Goal: Transaction & Acquisition: Purchase product/service

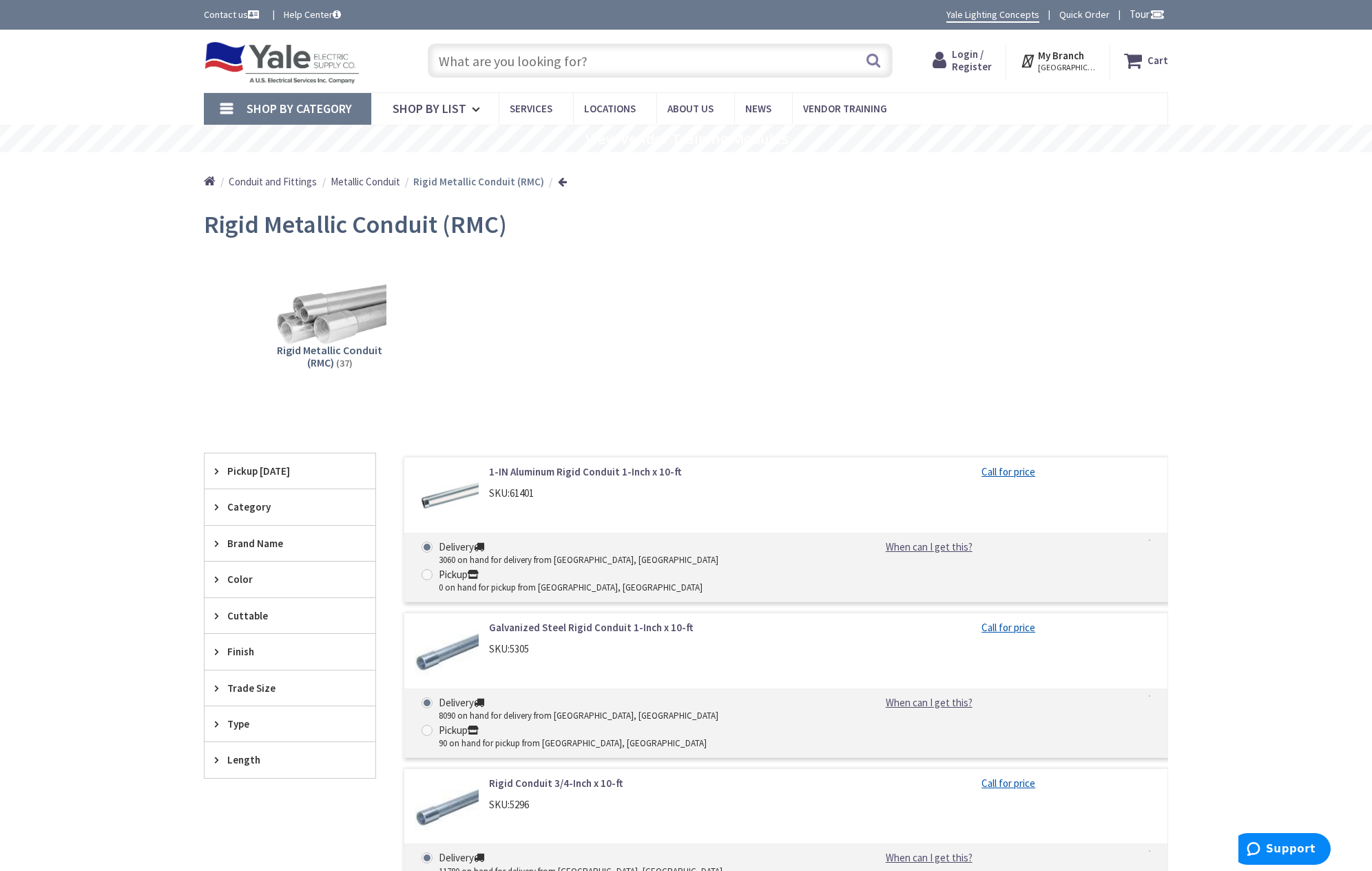
click at [217, 685] on icon at bounding box center [220, 688] width 10 height 10
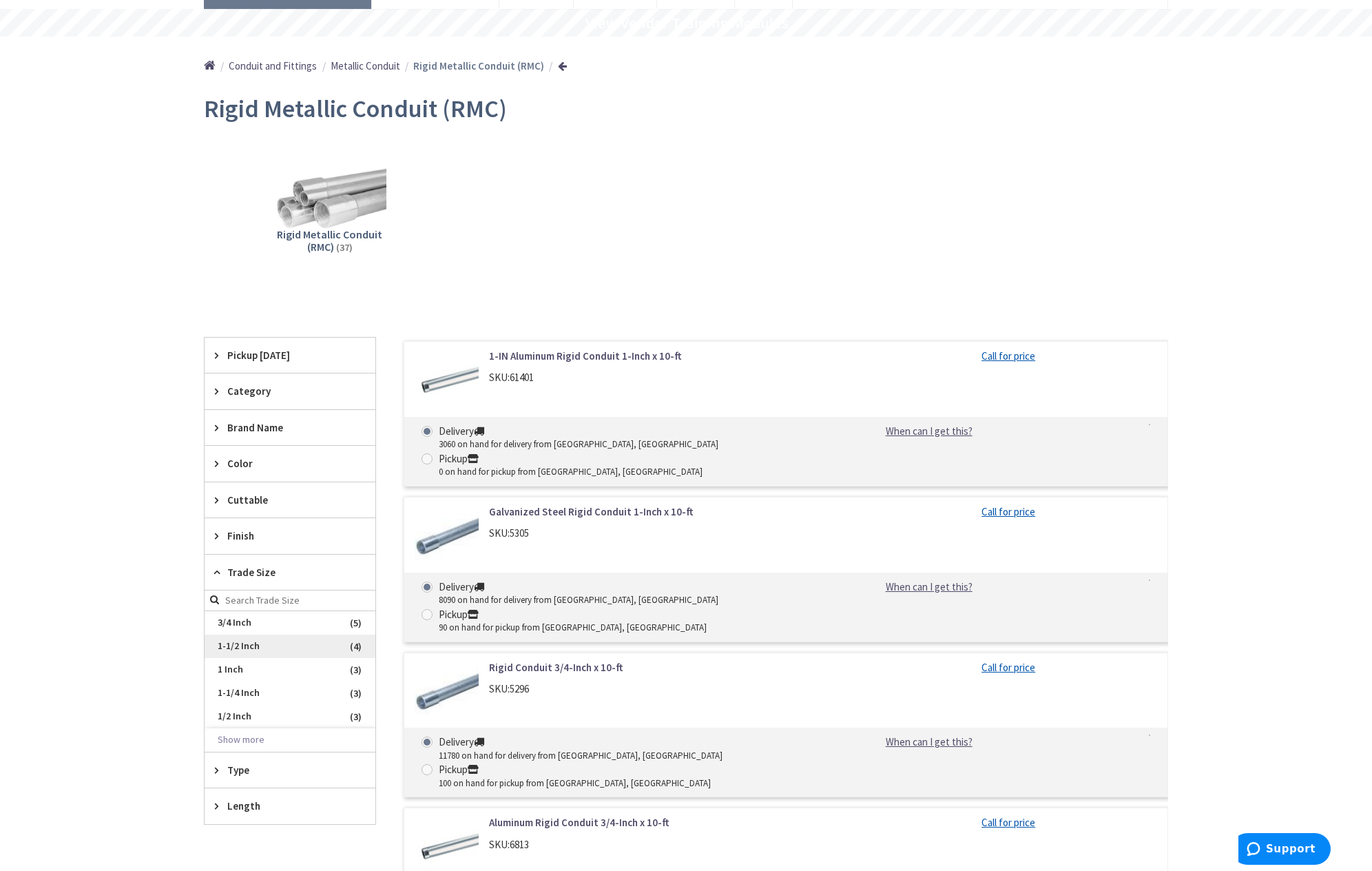
scroll to position [138, 0]
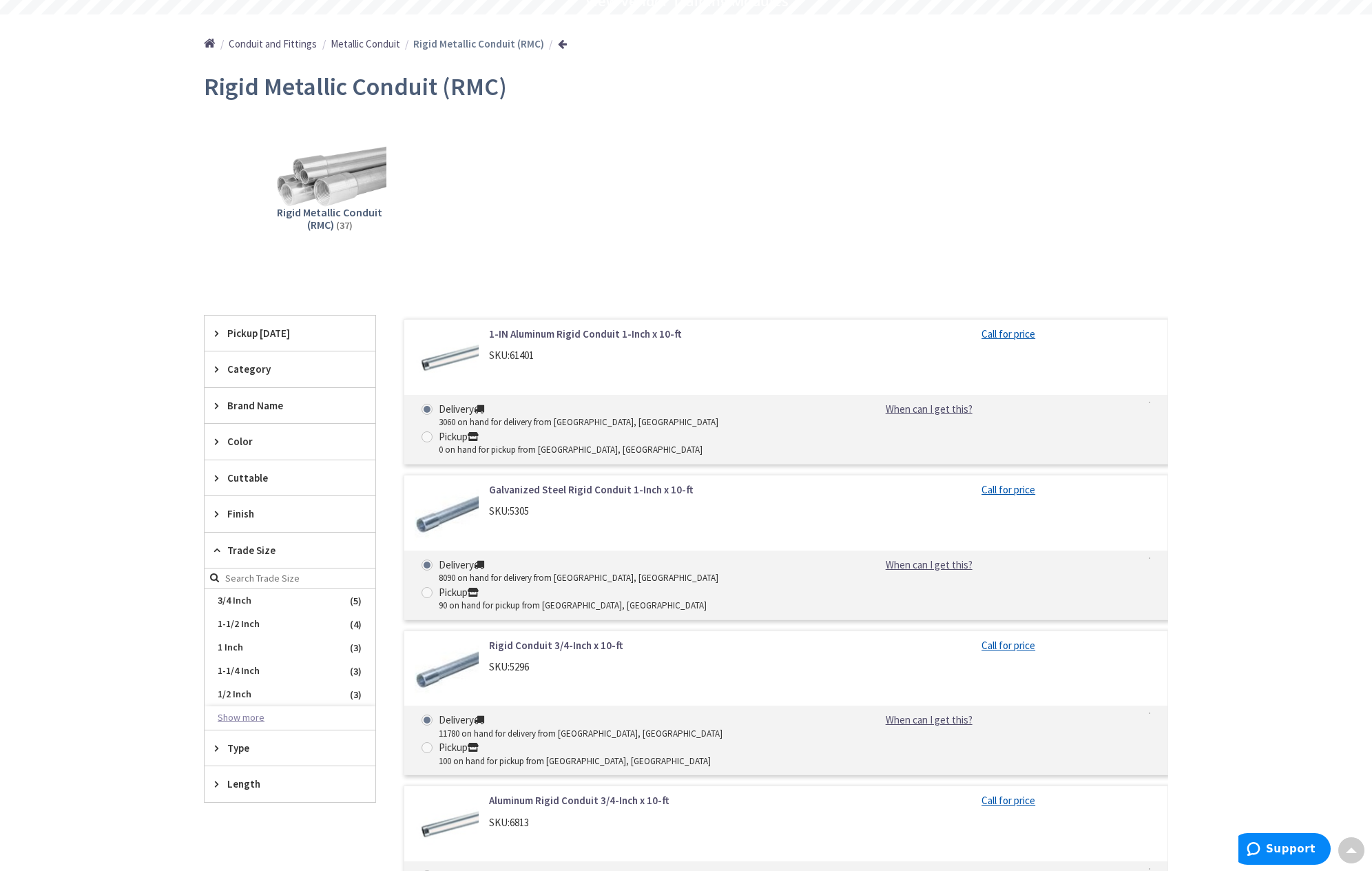
click at [275, 720] on button "Show more" at bounding box center [290, 718] width 171 height 23
click at [256, 712] on span "4 Inch" at bounding box center [290, 706] width 171 height 23
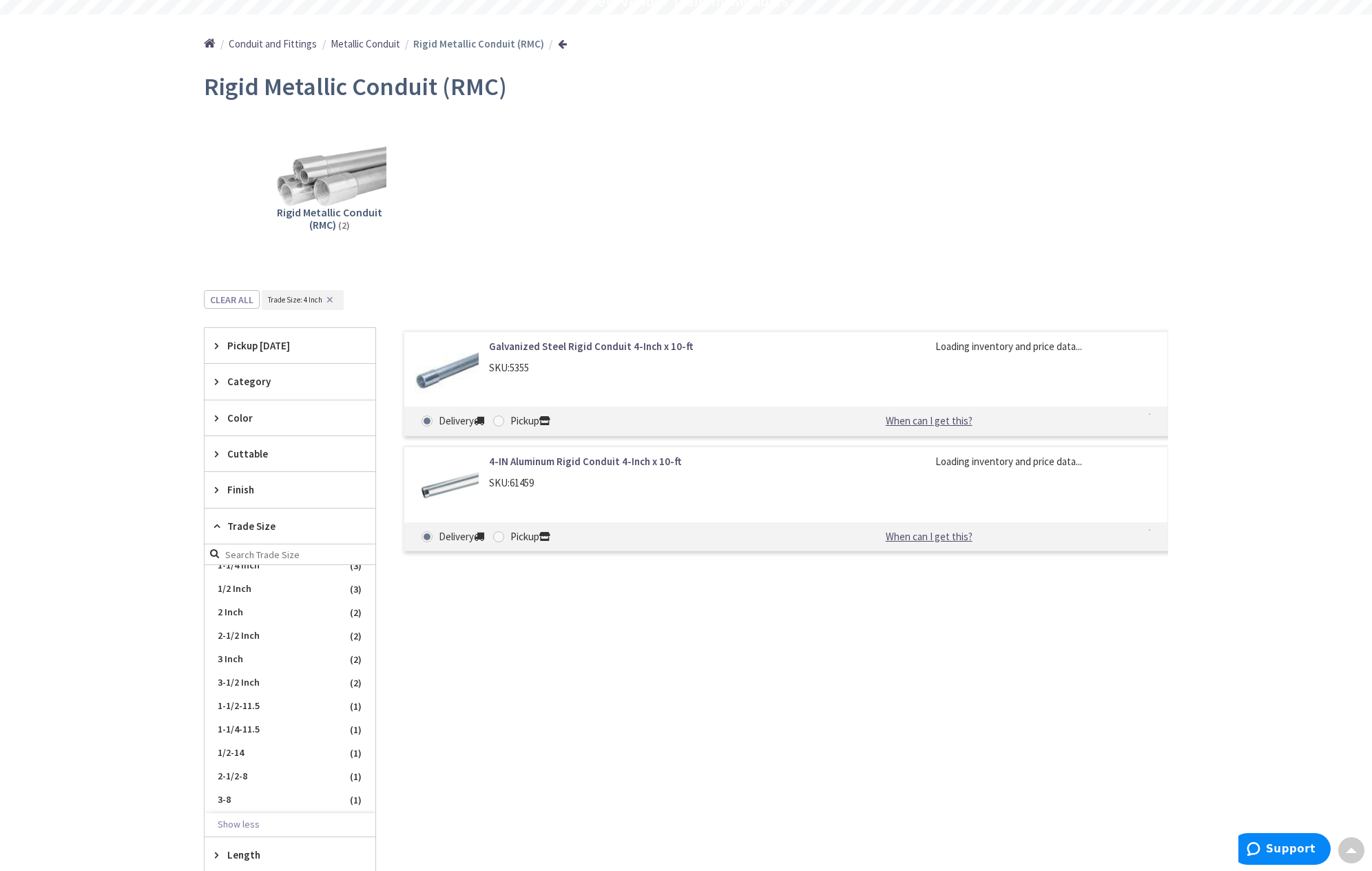
scroll to position [128, 0]
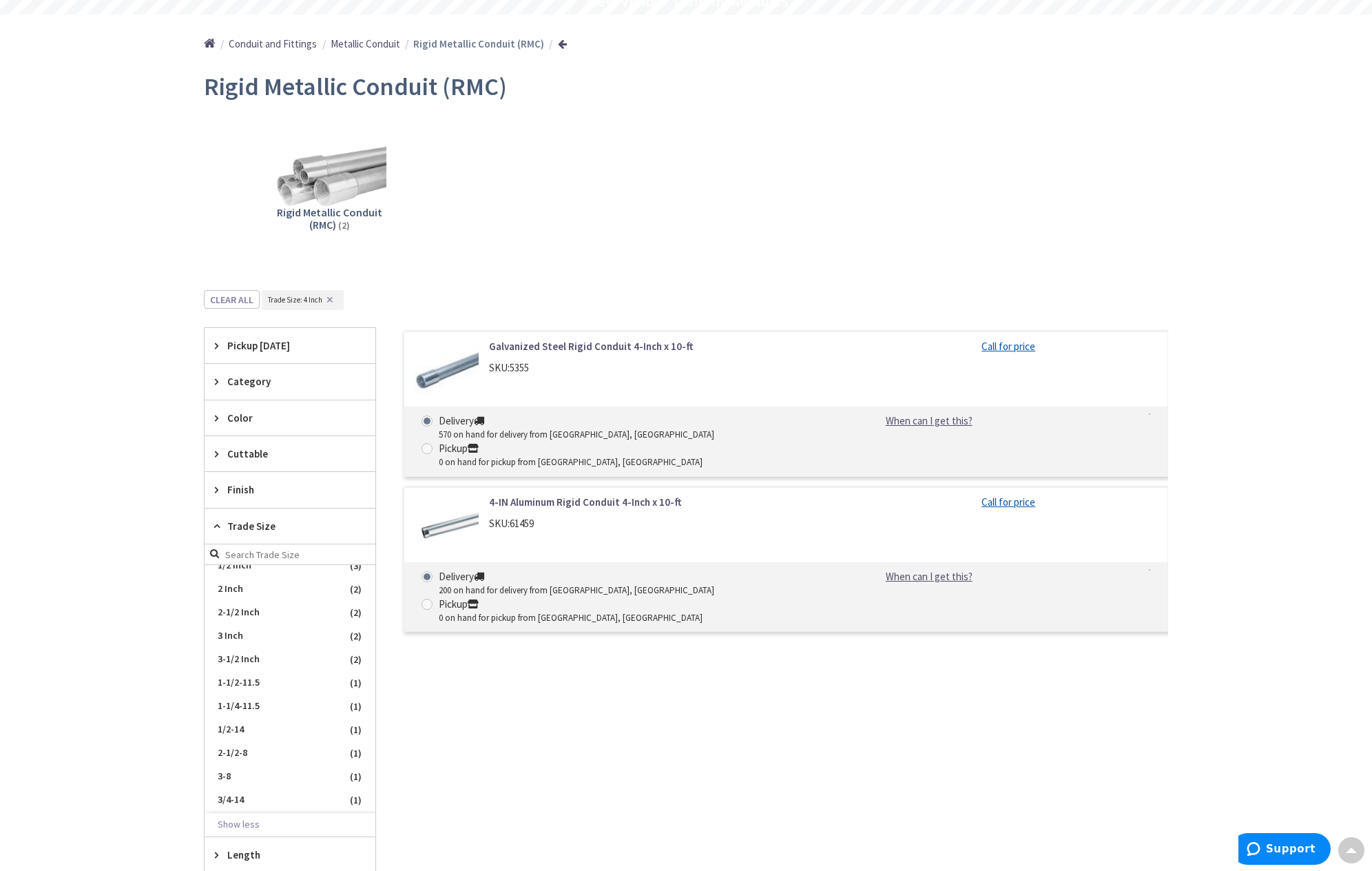
click at [563, 345] on link "Galvanized Steel Rigid Conduit 4-Inch x 10-ft" at bounding box center [664, 345] width 350 height 14
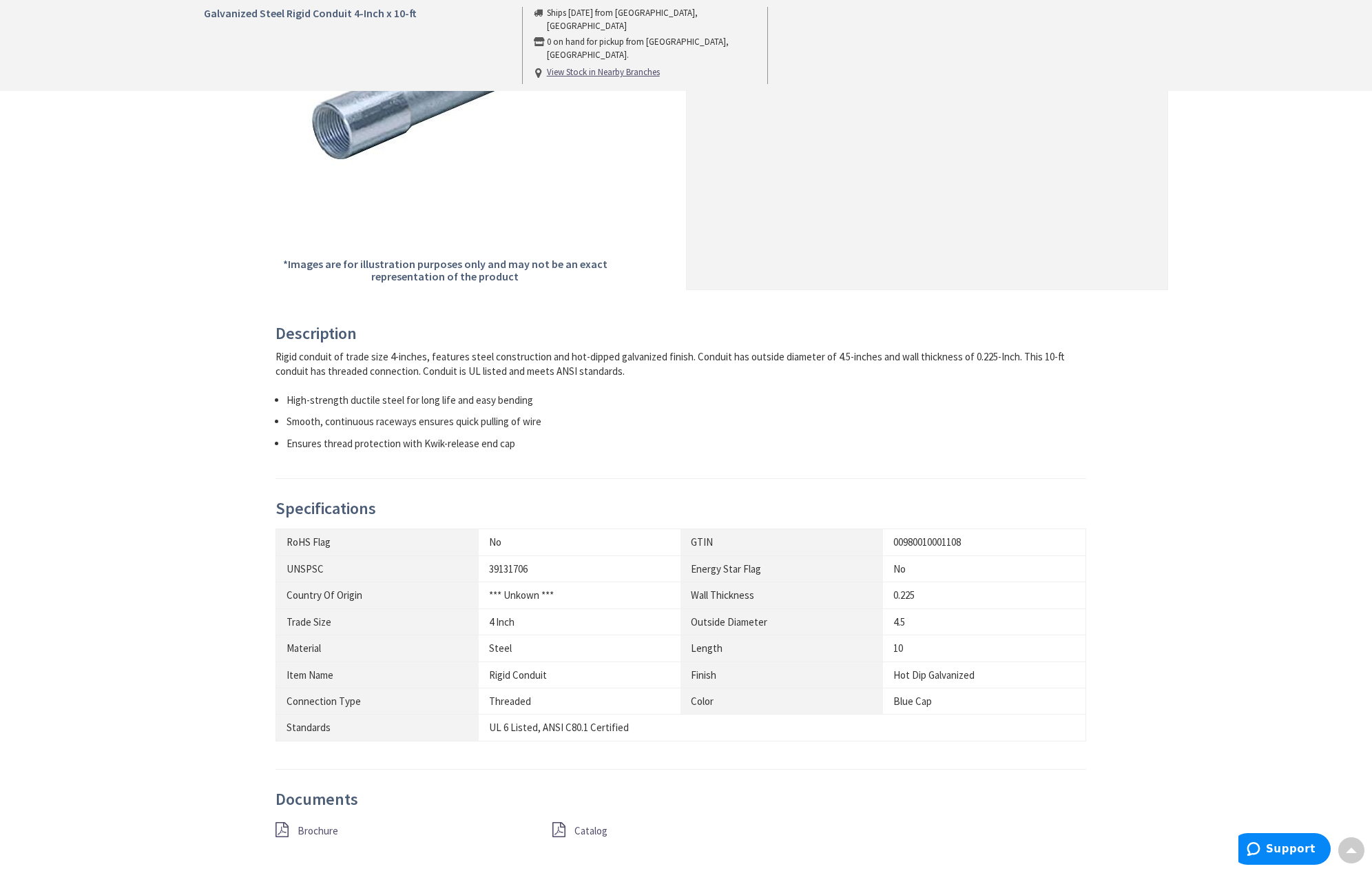
scroll to position [345, 0]
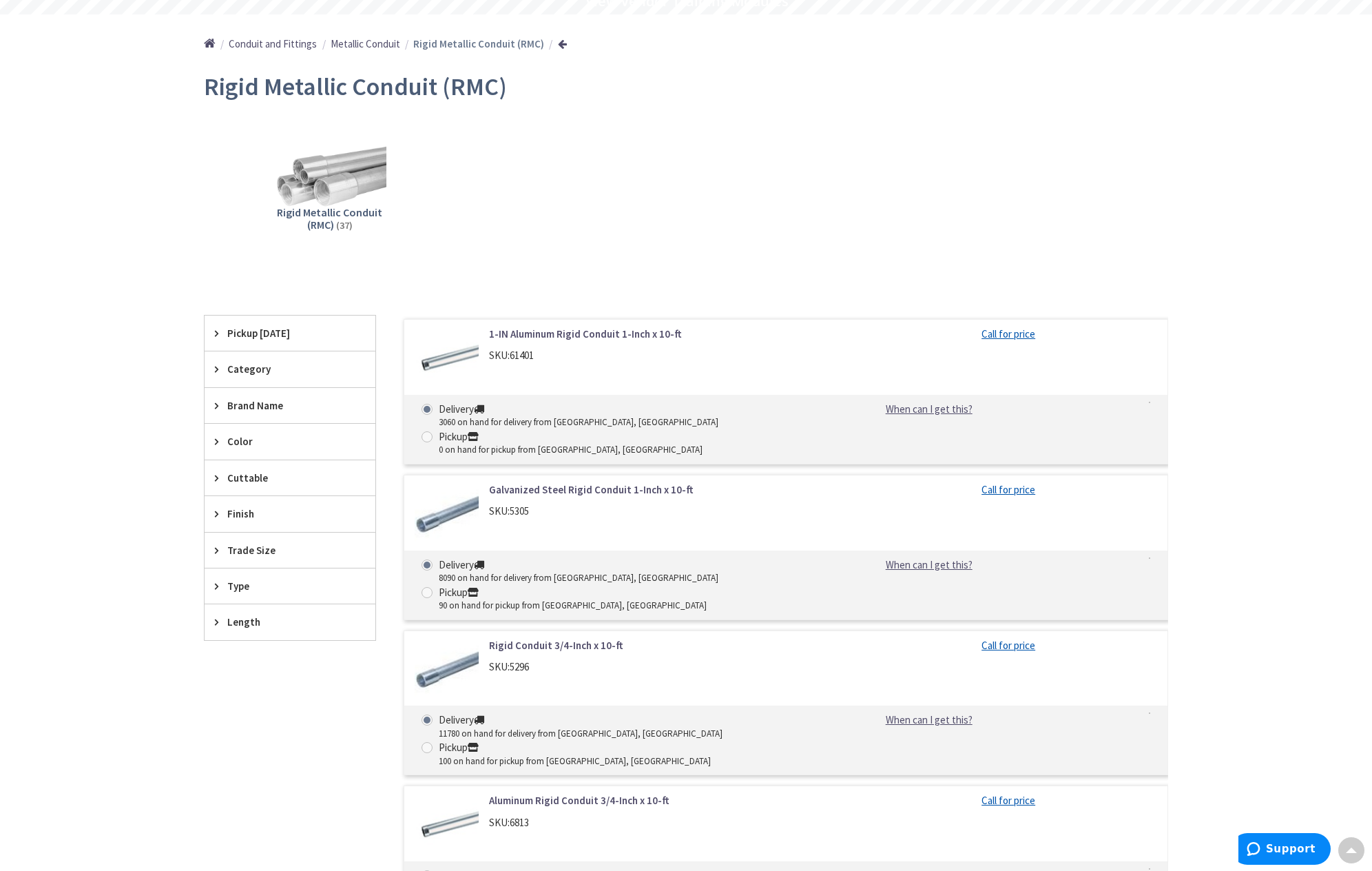
click at [215, 549] on div "Trade Size" at bounding box center [290, 549] width 171 height 35
click at [246, 716] on button "Show more" at bounding box center [290, 718] width 171 height 23
click at [256, 675] on span "4 Inch" at bounding box center [290, 673] width 171 height 23
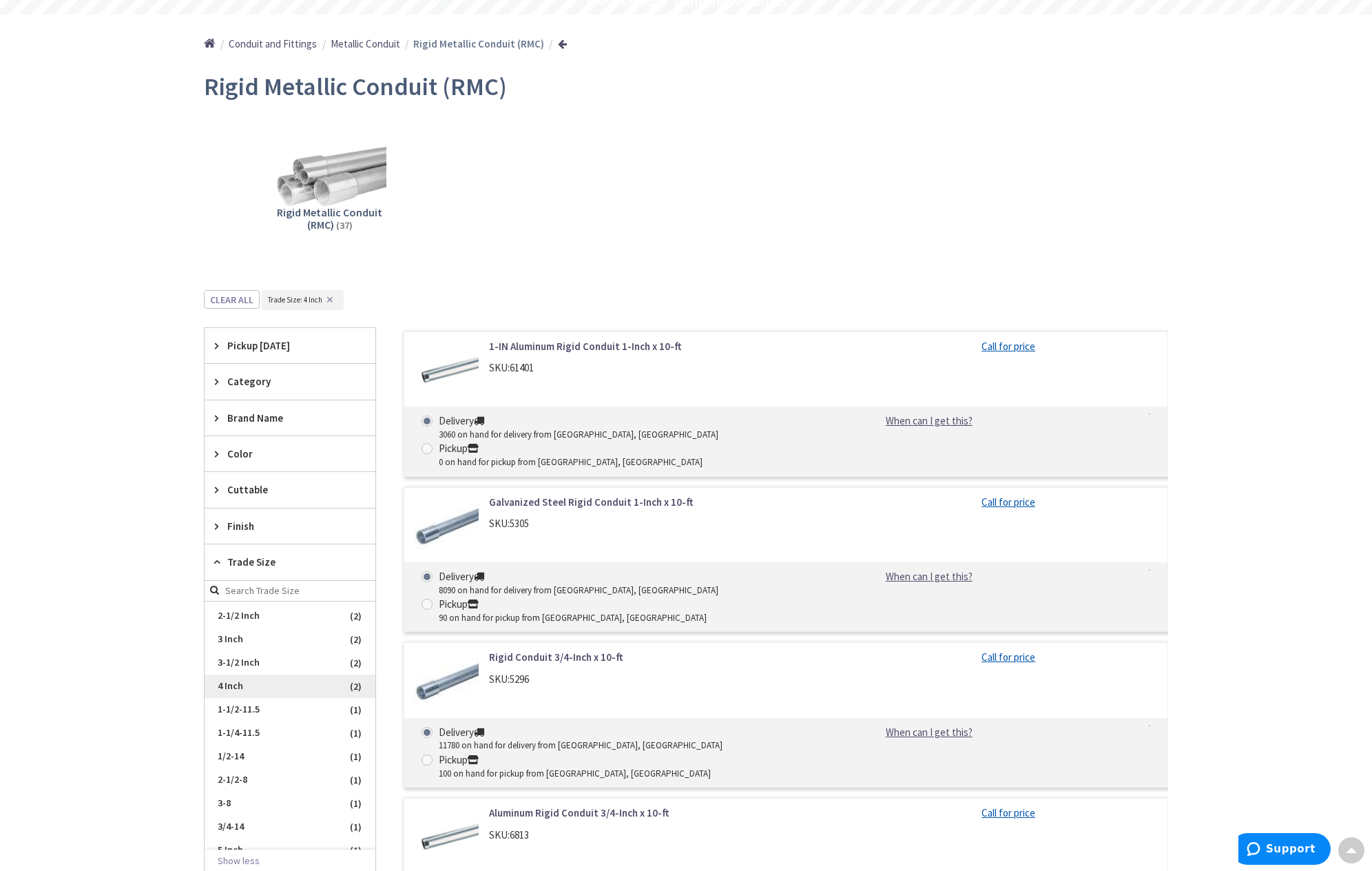
scroll to position [162, 0]
